Goal: Find specific page/section: Find specific page/section

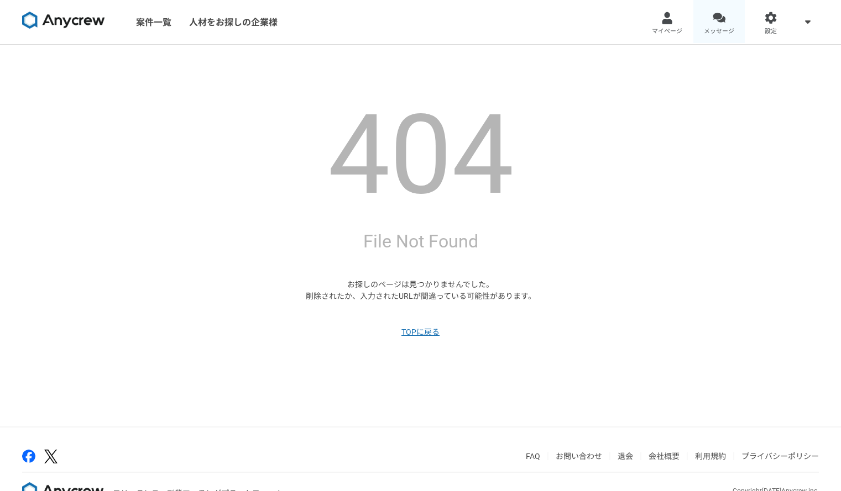
click at [718, 21] on div at bounding box center [718, 18] width 13 height 13
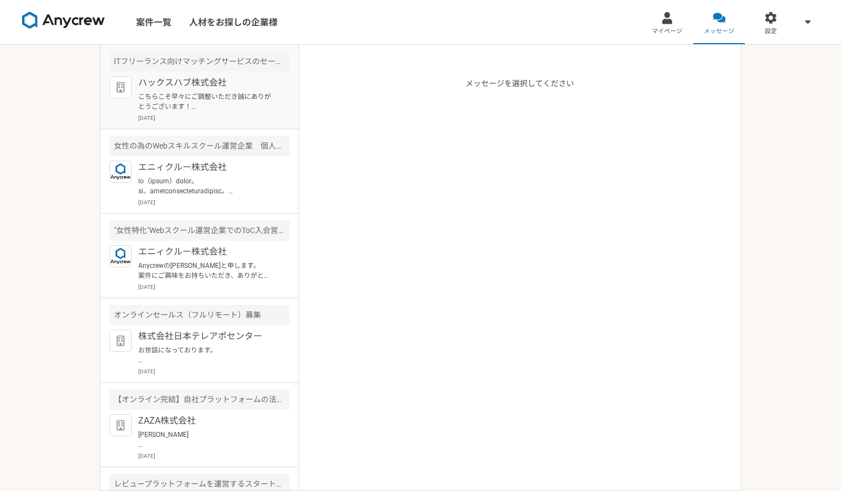
click at [214, 103] on p "こちらこそ早々にご調整いただき誠にありがとうございます！ [DATE]、お話出来る事を楽しみに致しております。 [PERSON_NAME]" at bounding box center [206, 102] width 137 height 20
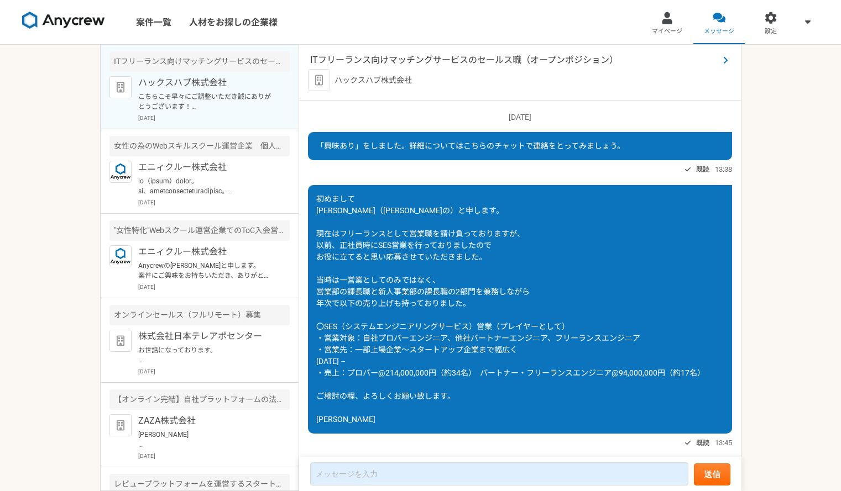
click at [473, 63] on span "ITフリーランス向けマッチングサービスのセールス職（オープンポジション）" at bounding box center [514, 60] width 408 height 13
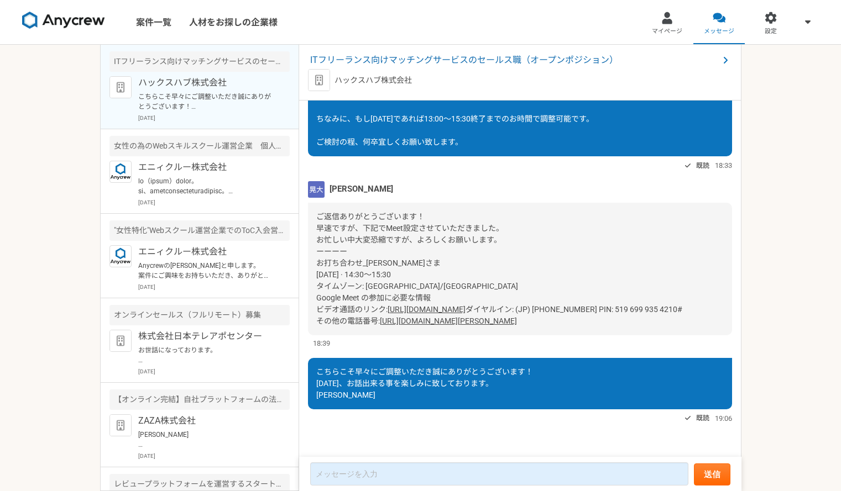
drag, startPoint x: 517, startPoint y: 61, endPoint x: 457, endPoint y: 168, distance: 123.0
click at [457, 168] on div "[DATE] 「興味あり」をしました。詳細についてはこちらのチャットで連絡をとってみましょう。 既読 13:38 既読 13:45 [PERSON_NAME]…" at bounding box center [520, 280] width 442 height 358
drag, startPoint x: 508, startPoint y: 74, endPoint x: 501, endPoint y: 63, distance: 13.2
drag, startPoint x: 501, startPoint y: 60, endPoint x: 410, endPoint y: 59, distance: 90.7
click at [410, 59] on span "ITフリーランス向けマッチングサービスのセールス職（オープンポジション）" at bounding box center [514, 60] width 408 height 13
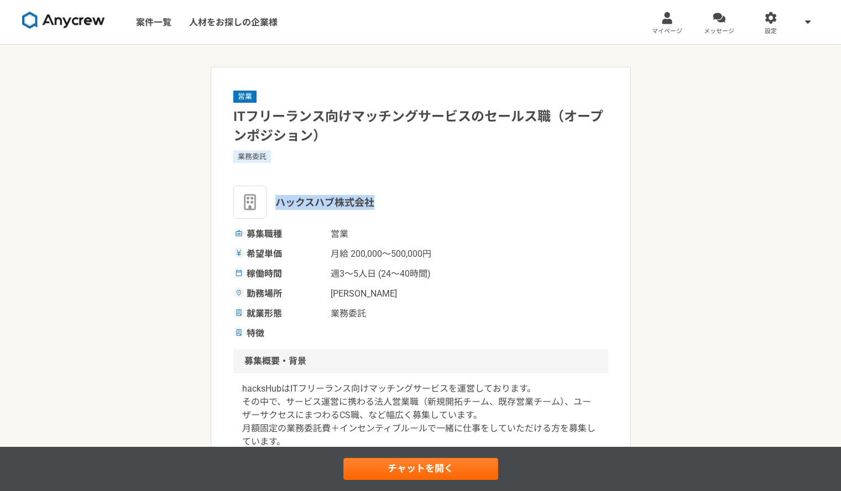
drag, startPoint x: 277, startPoint y: 203, endPoint x: 379, endPoint y: 201, distance: 101.2
click at [379, 201] on div "ハックスハブ株式会社" at bounding box center [420, 202] width 375 height 33
copy span "ハックスハブ株式会社"
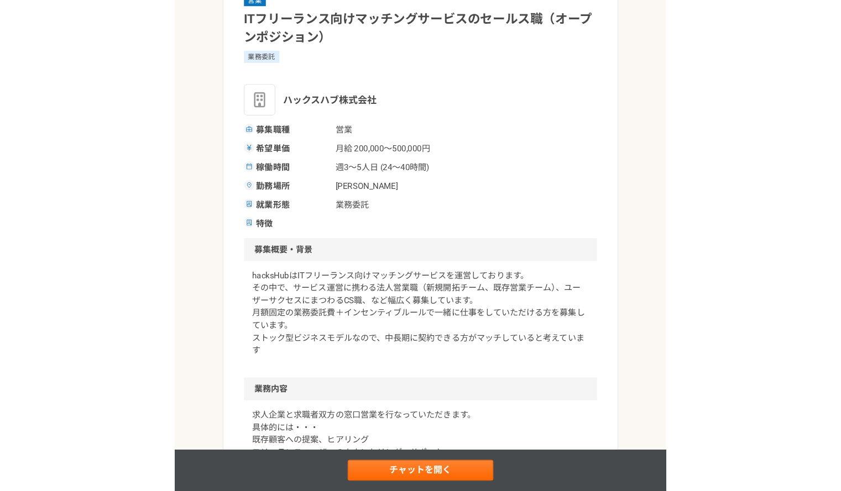
scroll to position [79, 0]
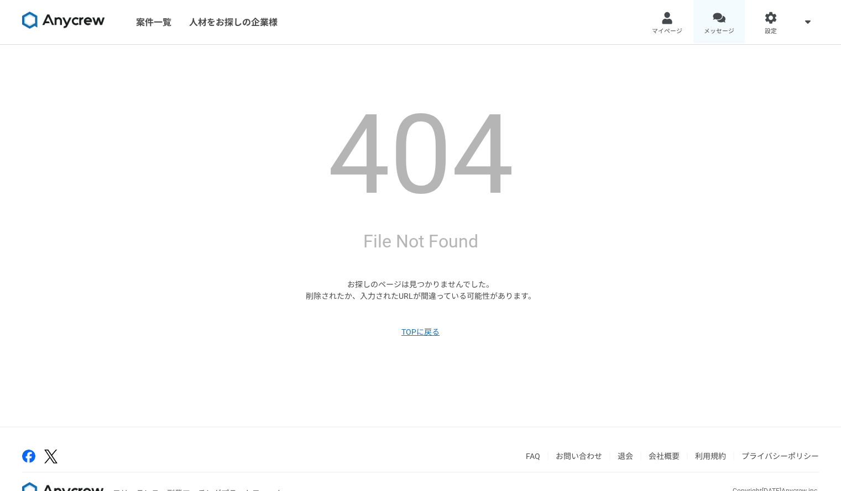
click at [726, 23] on link "メッセージ" at bounding box center [719, 22] width 52 height 44
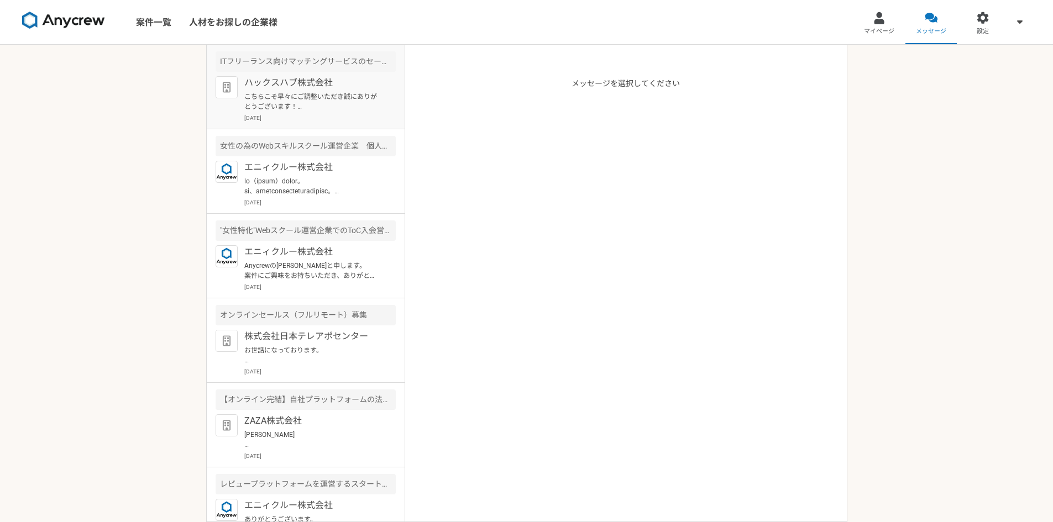
click at [295, 97] on p "こちらこそ早々にご調整いただき誠にありがとうございます！ [DATE]、お話出来る事を楽しみに致しております。 [PERSON_NAME]" at bounding box center [312, 102] width 137 height 20
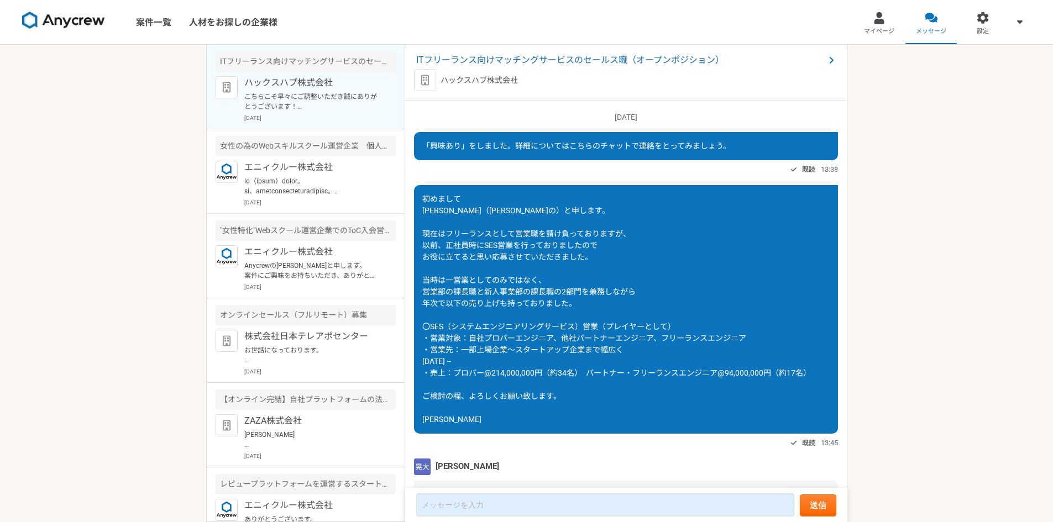
scroll to position [546, 0]
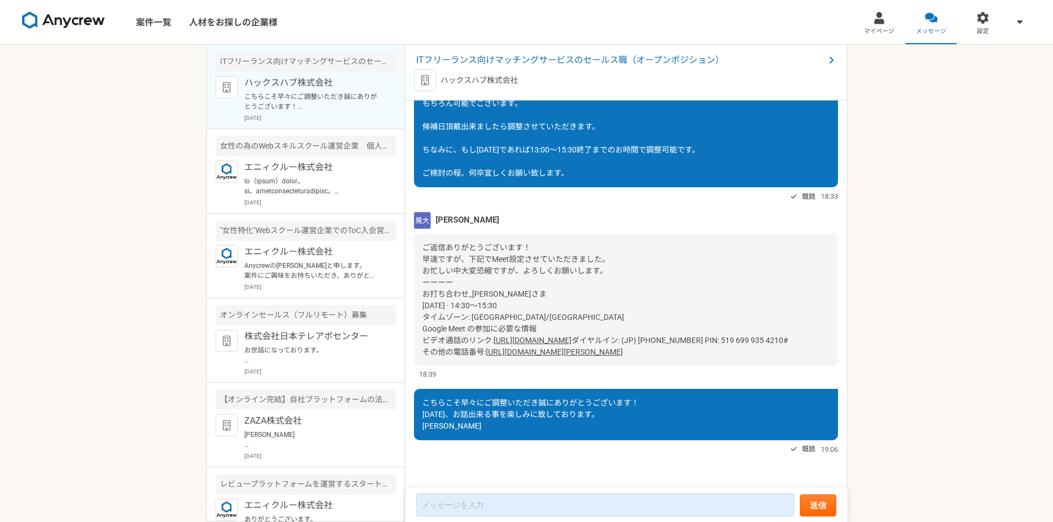
click at [571, 336] on link "[URL][DOMAIN_NAME]" at bounding box center [533, 340] width 78 height 9
